Goal: Task Accomplishment & Management: Manage account settings

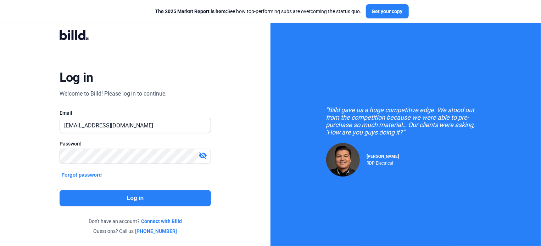
click at [211, 125] on div at bounding box center [211, 125] width 0 height 0
click at [139, 198] on button "Log in" at bounding box center [136, 198] width 152 height 16
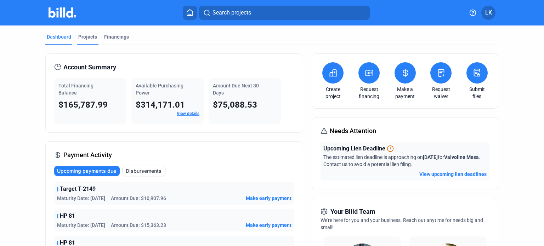
drag, startPoint x: 94, startPoint y: 6, endPoint x: 81, endPoint y: 35, distance: 31.9
click at [94, 6] on div "Search projects" at bounding box center [276, 13] width 371 height 14
click at [222, 37] on div "Dashboard Projects Financings" at bounding box center [272, 38] width 454 height 11
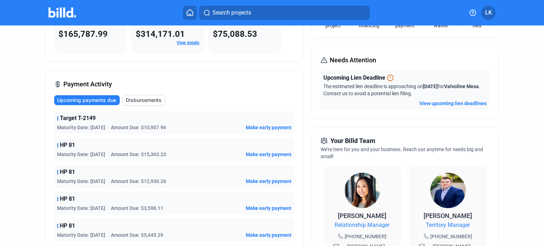
scroll to position [106, 0]
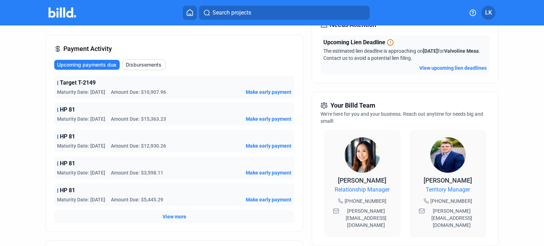
click at [170, 217] on span "View more" at bounding box center [175, 216] width 24 height 7
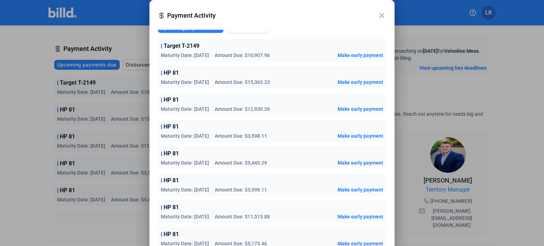
scroll to position [0, 0]
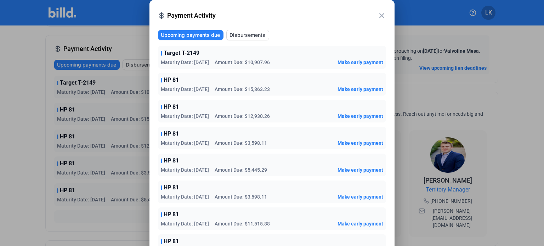
click at [381, 17] on mat-icon "close" at bounding box center [382, 15] width 9 height 9
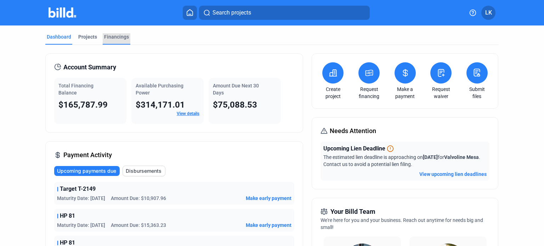
click at [116, 36] on div "Financings" at bounding box center [116, 36] width 25 height 7
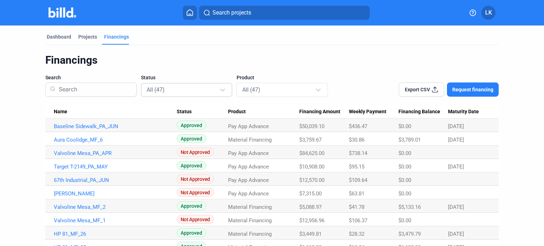
click at [181, 95] on div "All (47)" at bounding box center [187, 90] width 81 height 14
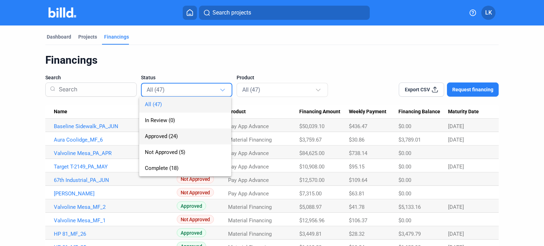
click at [178, 136] on span "Approved (24)" at bounding box center [161, 136] width 33 height 6
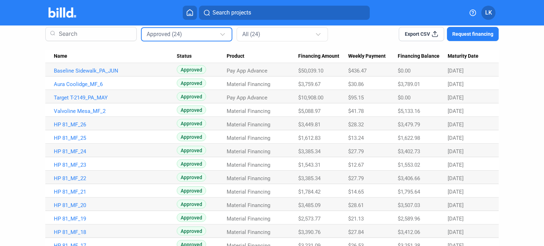
scroll to position [35, 0]
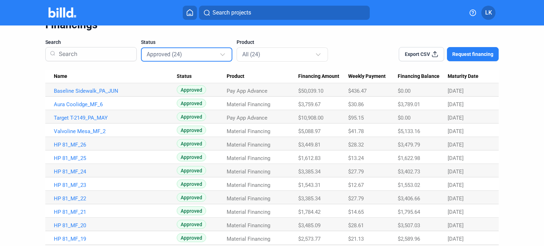
click at [417, 55] on span "Export CSV" at bounding box center [417, 54] width 25 height 7
